Goal: Navigation & Orientation: Go to known website

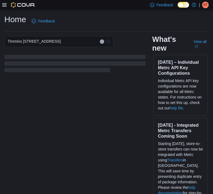
click at [209, 5] on div "ST" at bounding box center [205, 5] width 7 height 7
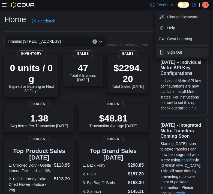
click at [184, 51] on button "Sign Out" at bounding box center [183, 52] width 50 height 9
